Goal: Find specific page/section: Find specific page/section

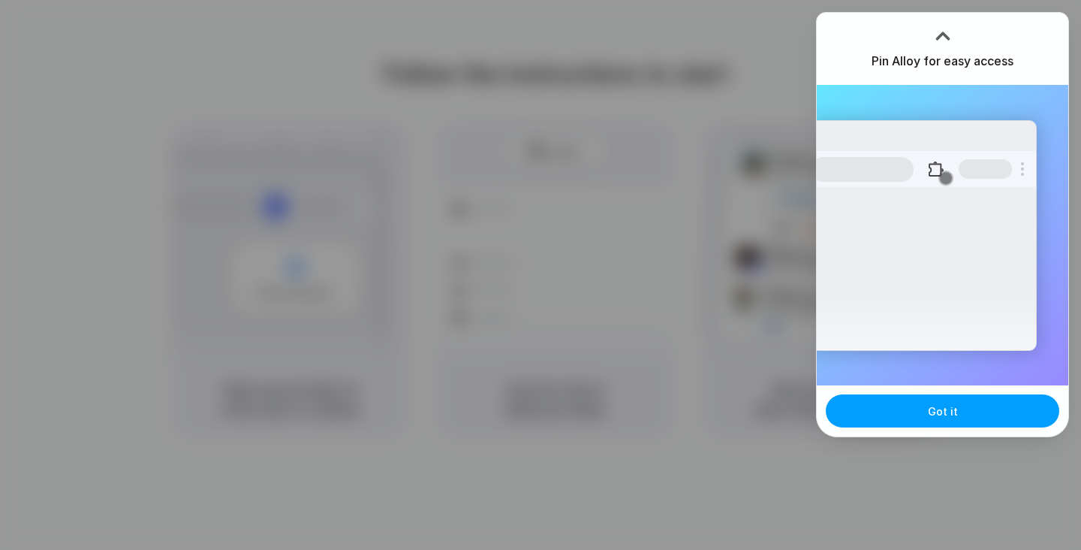
click at [926, 409] on button "Got it" at bounding box center [943, 410] width 234 height 33
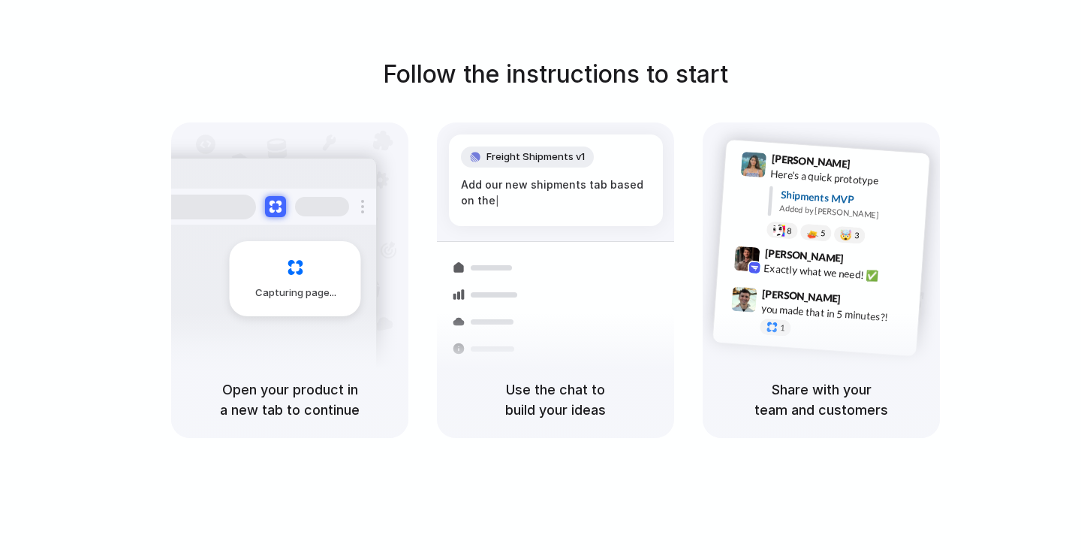
click at [939, 72] on div "Follow the instructions to start Capturing page Open your product in a new tab …" at bounding box center [555, 246] width 1081 height 381
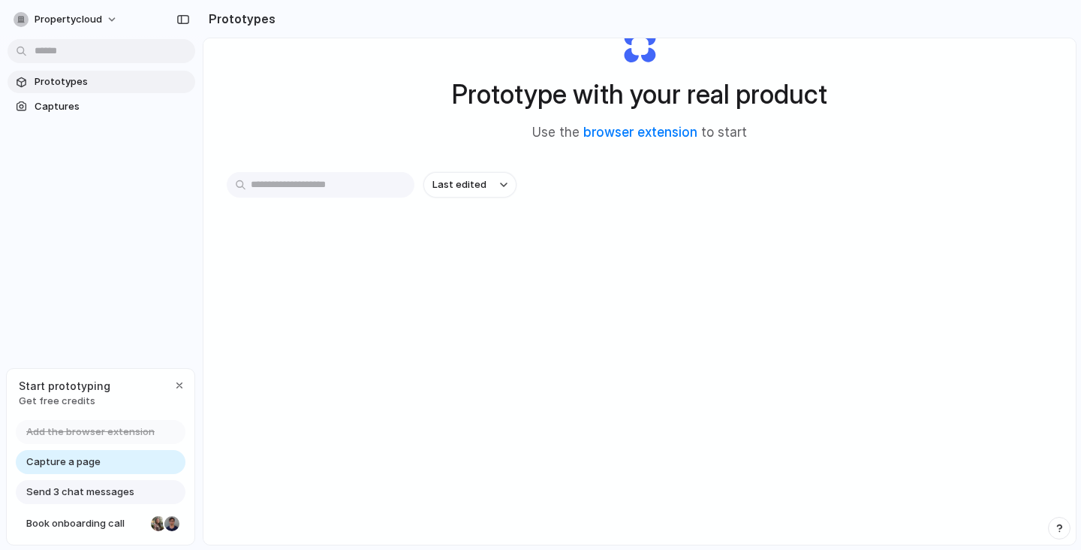
scroll to position [80, 0]
